Goal: Task Accomplishment & Management: Manage account settings

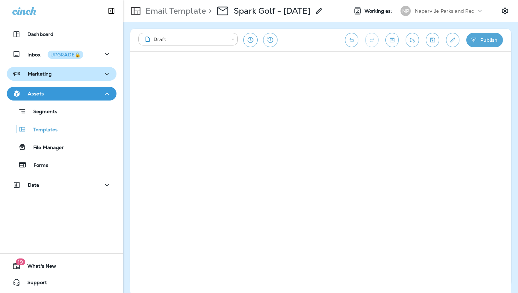
click at [46, 76] on p "Marketing" at bounding box center [40, 73] width 24 height 5
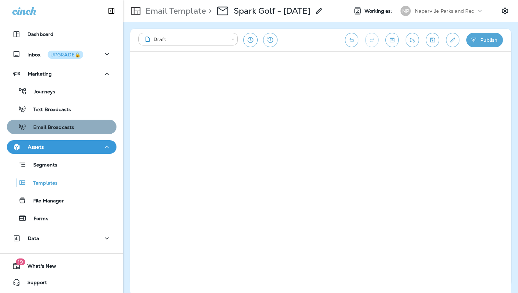
click at [50, 127] on p "Email Broadcasts" at bounding box center [50, 128] width 48 height 7
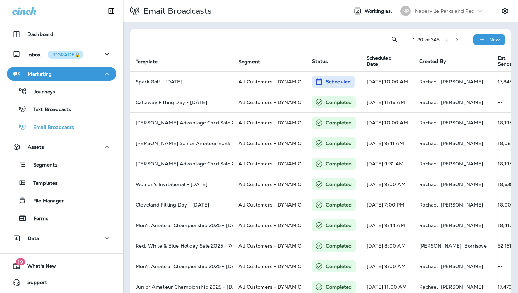
click at [459, 12] on p "Naperville Parks and Rec" at bounding box center [444, 10] width 59 height 5
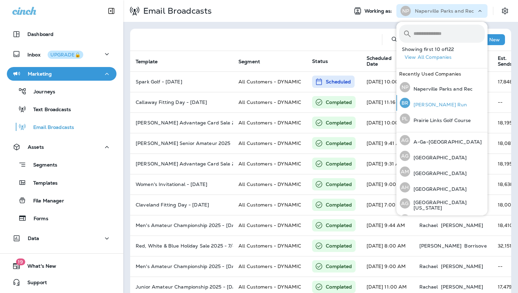
click at [437, 103] on p "[PERSON_NAME] Run" at bounding box center [438, 104] width 57 height 5
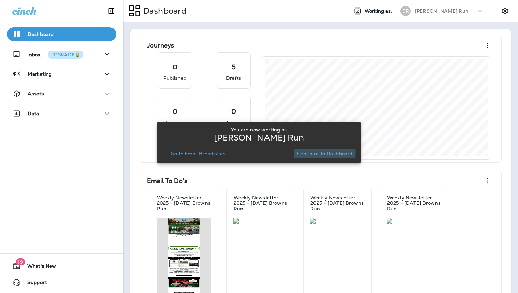
click at [329, 153] on p "Continue to Dashboard" at bounding box center [325, 153] width 56 height 5
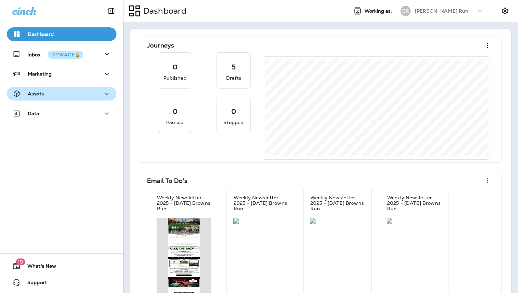
click at [43, 95] on p "Assets" at bounding box center [36, 93] width 16 height 5
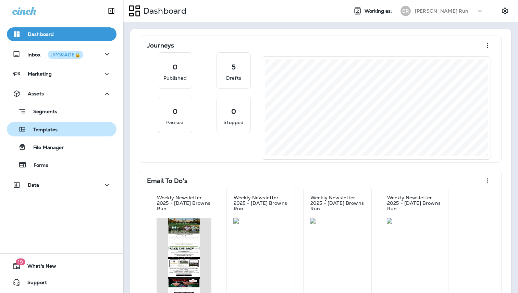
click at [42, 135] on button "Templates" at bounding box center [62, 129] width 110 height 14
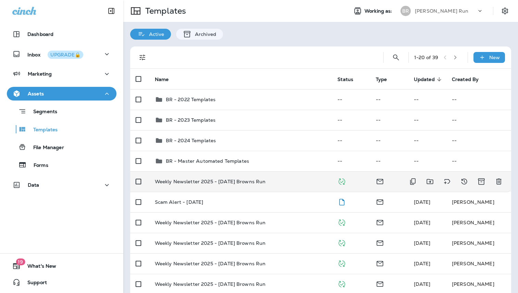
click at [212, 187] on td "Weekly Newsletter 2025 - [DATE] Browns Run" at bounding box center [240, 182] width 183 height 21
